Goal: Task Accomplishment & Management: Use online tool/utility

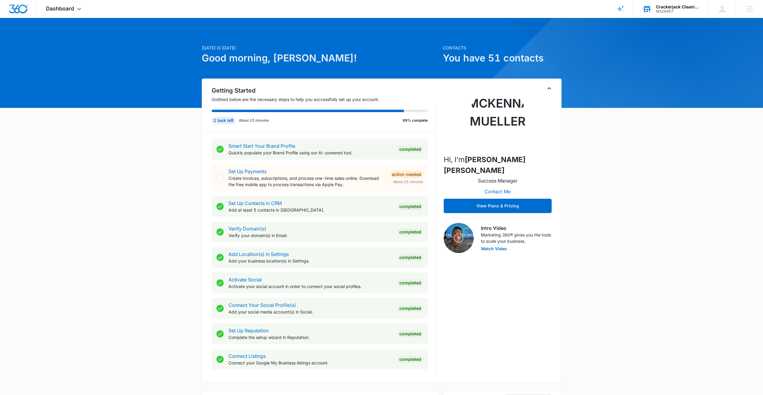
click at [669, 7] on div "Crackerjack Cleaning" at bounding box center [678, 6] width 44 height 5
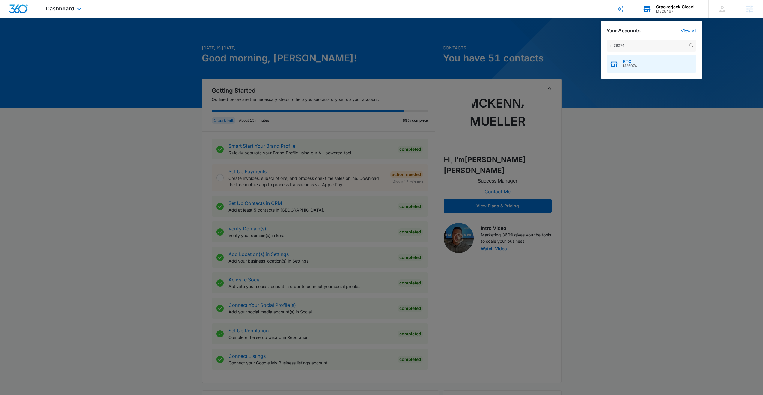
type input "m36074"
click at [624, 61] on span "RTC" at bounding box center [630, 61] width 14 height 5
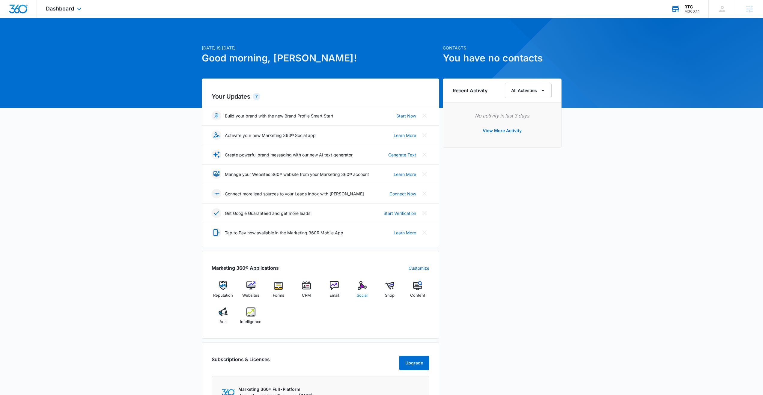
click at [364, 289] on img at bounding box center [362, 285] width 9 height 9
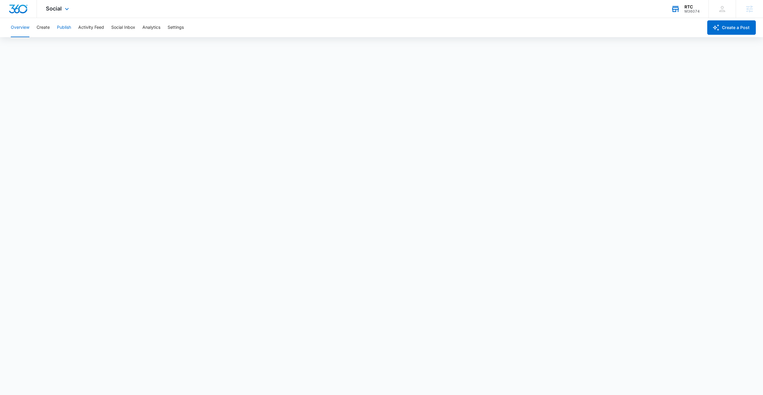
click at [69, 26] on button "Publish" at bounding box center [64, 27] width 14 height 19
click at [47, 28] on button "Create" at bounding box center [43, 27] width 13 height 19
click at [52, 46] on button "Approvals" at bounding box center [59, 45] width 20 height 17
